Goal: Register for event/course

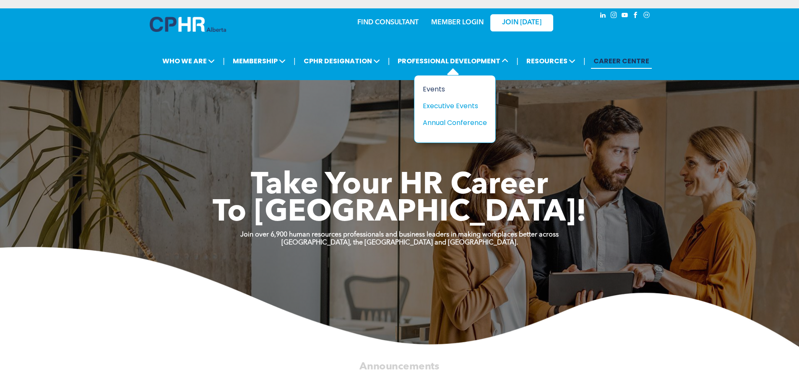
click at [442, 89] on div "Events" at bounding box center [452, 89] width 58 height 10
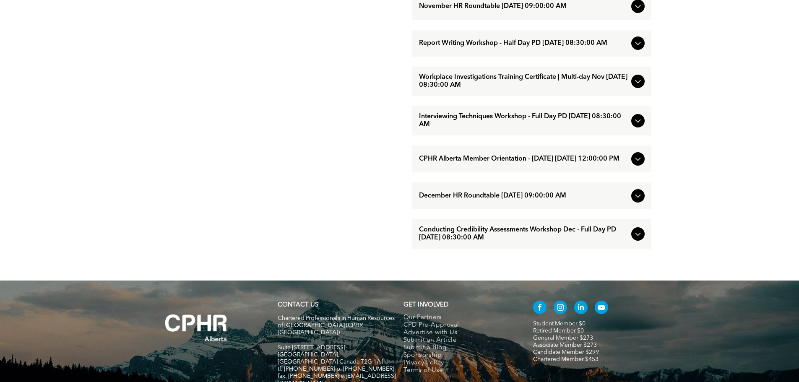
scroll to position [925, 0]
